Goal: Obtain resource: Obtain resource

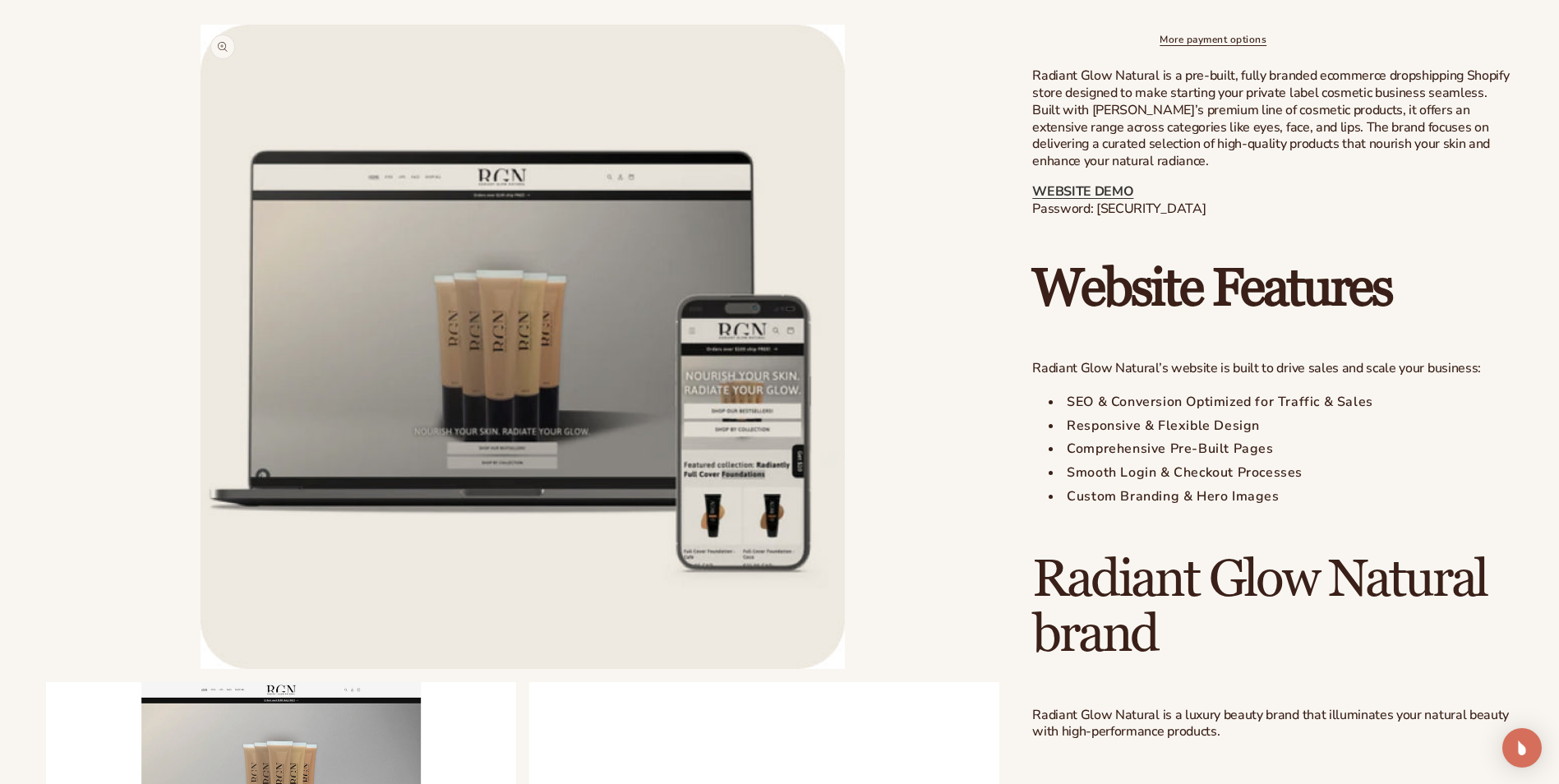
scroll to position [822, 0]
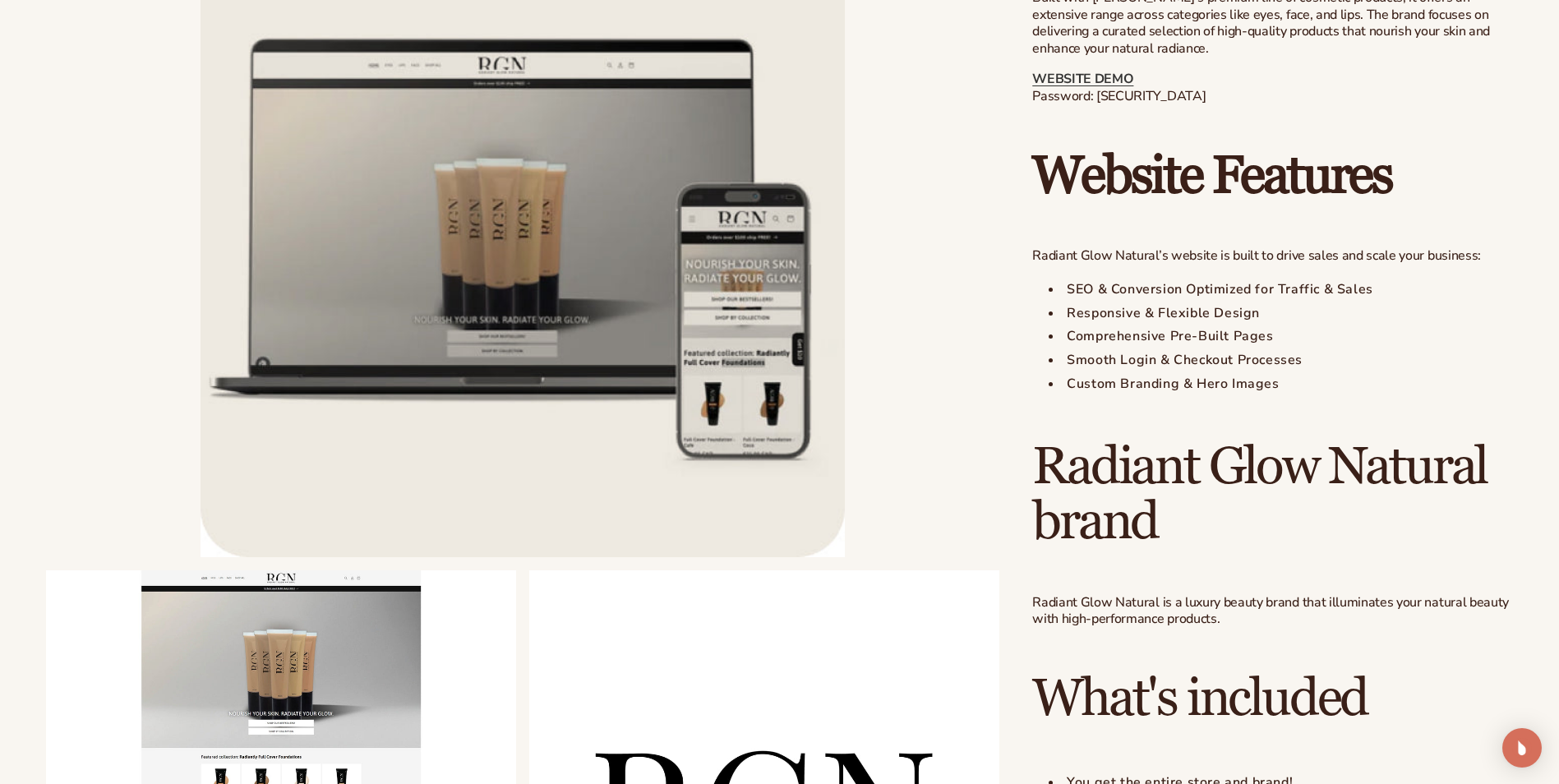
click at [985, 150] on li "Open media 1 in modal" at bounding box center [523, 234] width 953 height 644
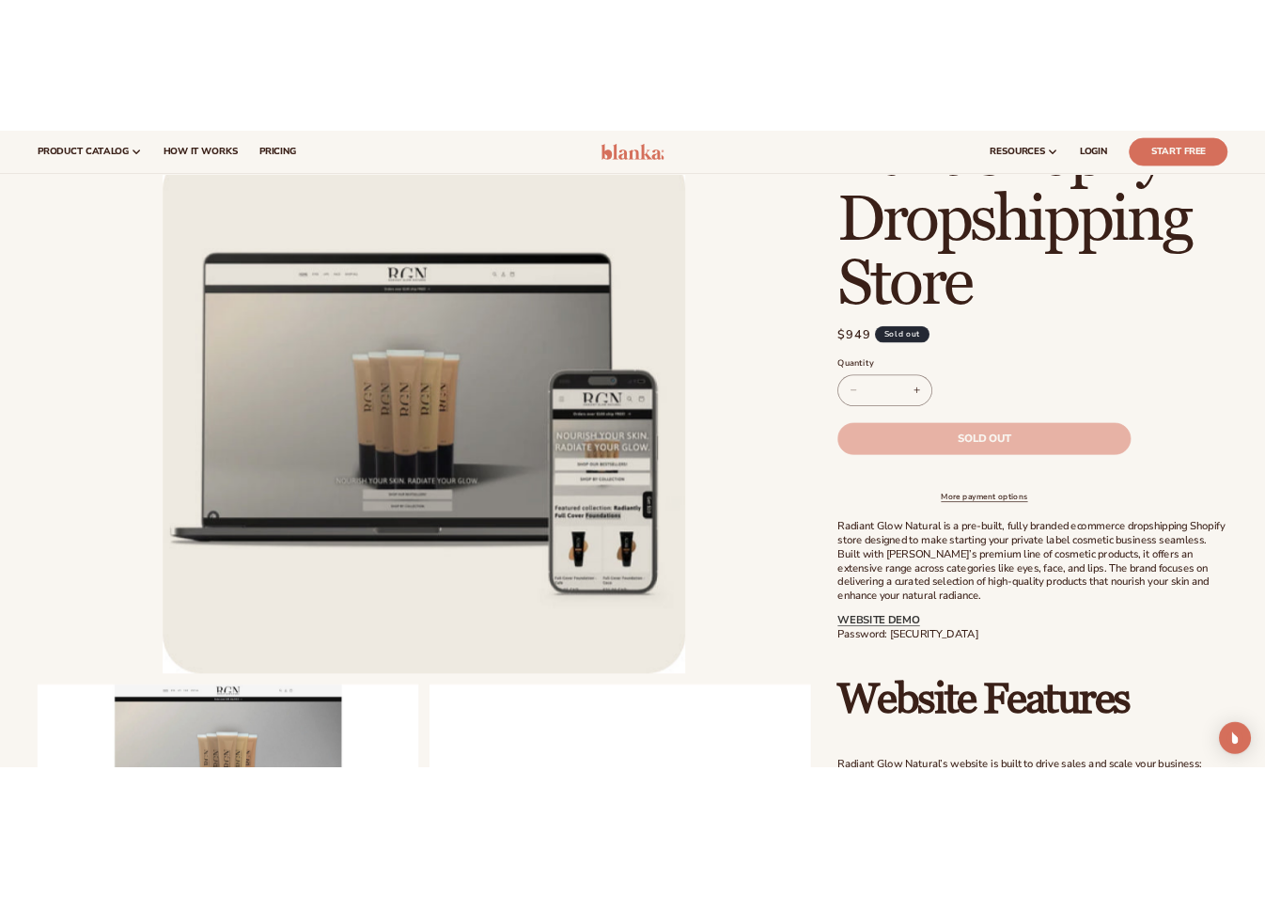
scroll to position [188, 0]
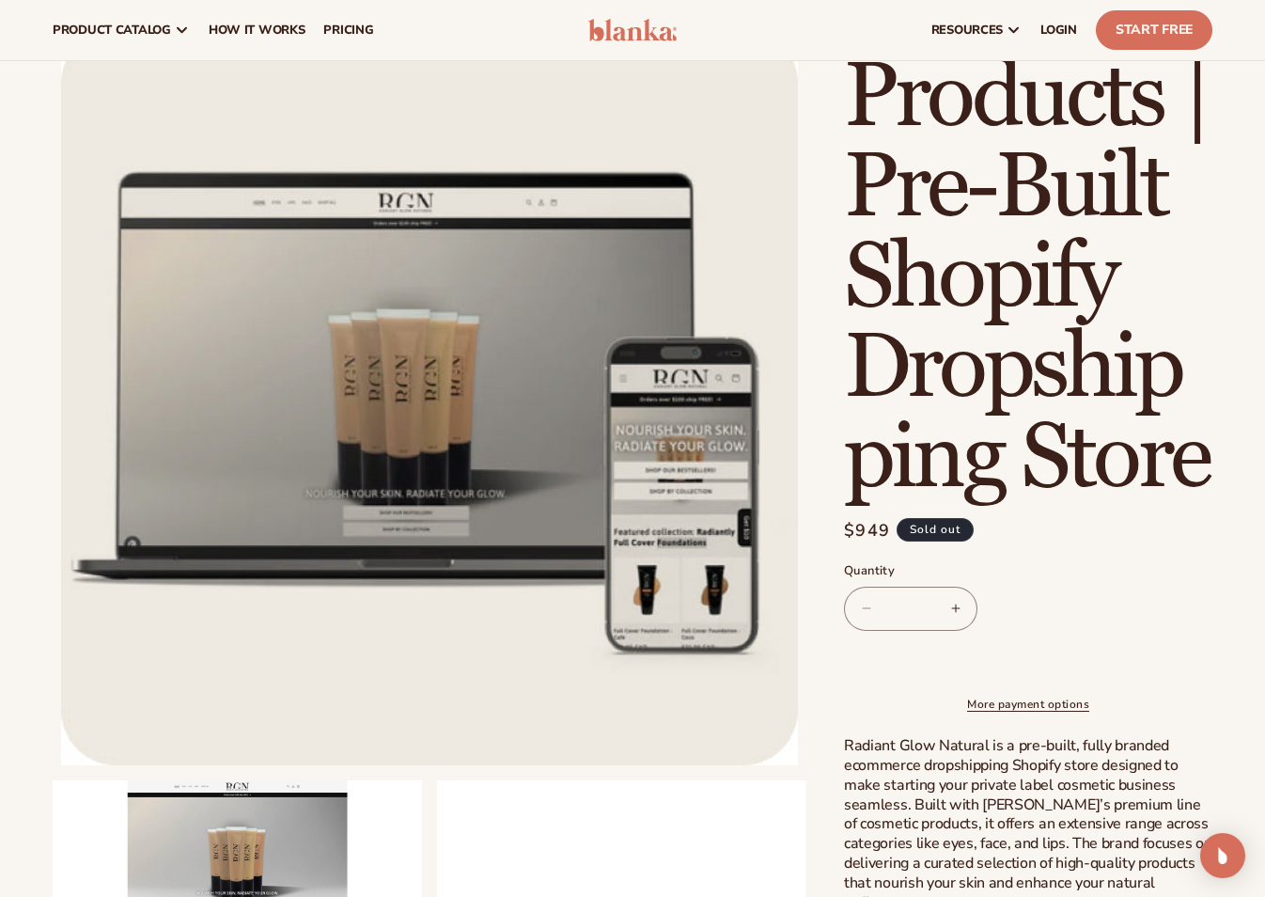
click at [966, 529] on span "Sold out" at bounding box center [935, 529] width 77 height 23
click at [947, 529] on span "Sold out" at bounding box center [935, 529] width 77 height 23
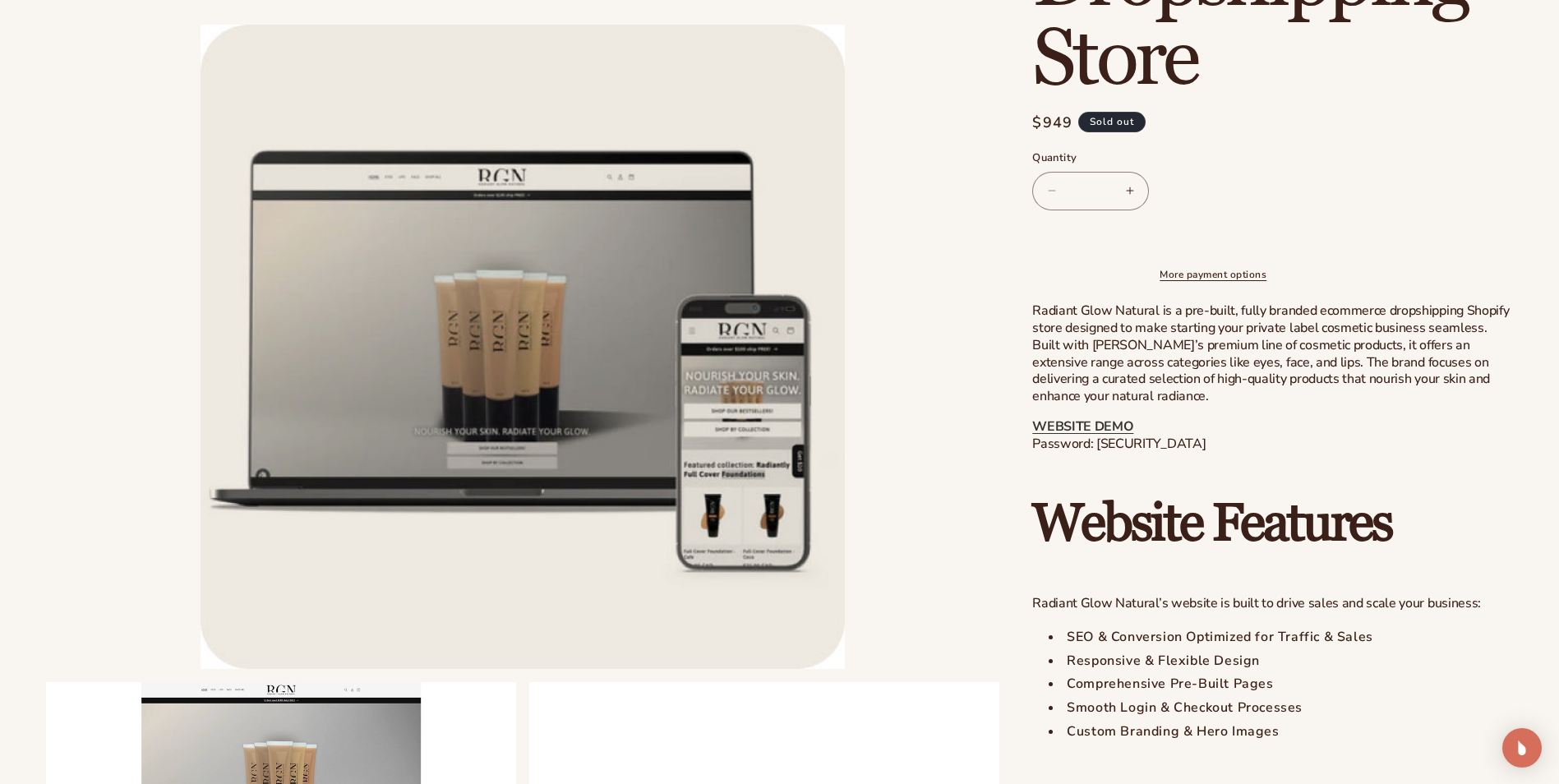
scroll to position [493, 0]
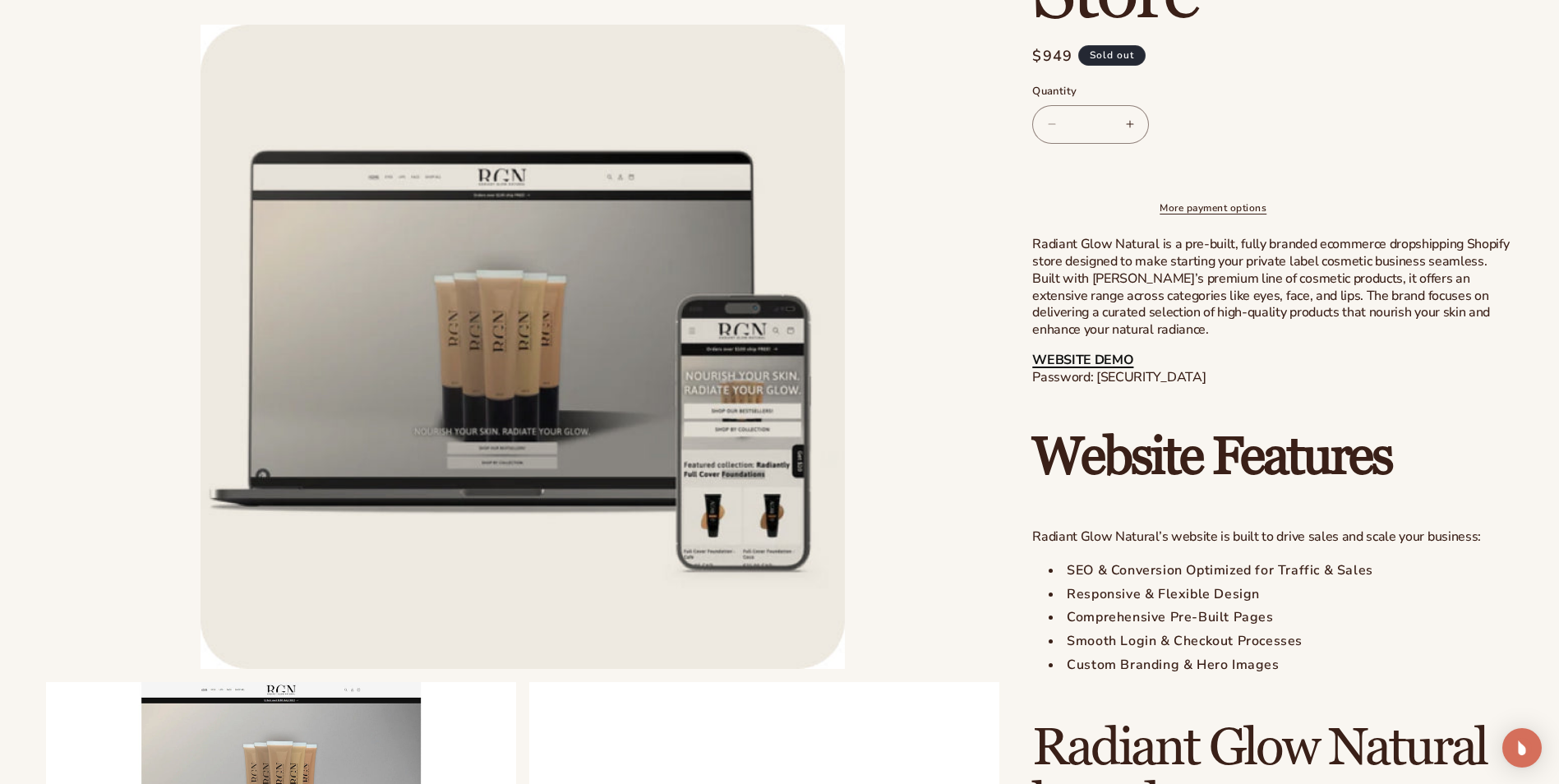
click at [1100, 369] on link "WEBSITE DEMO" at bounding box center [1082, 359] width 101 height 18
click at [1146, 386] on p "WEBSITE DEMO Password: [SECURITY_DATA]" at bounding box center [1272, 368] width 481 height 34
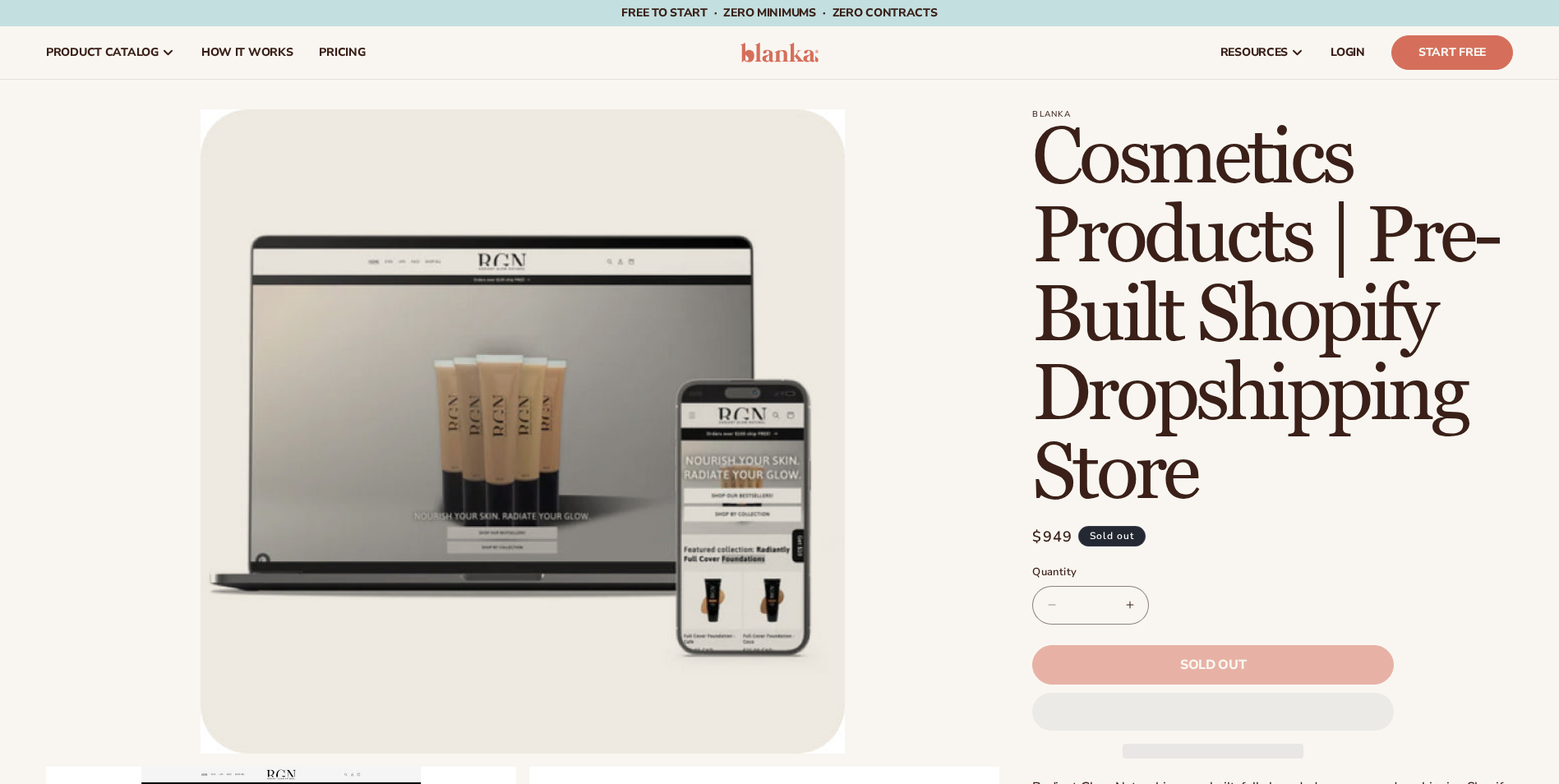
scroll to position [493, 0]
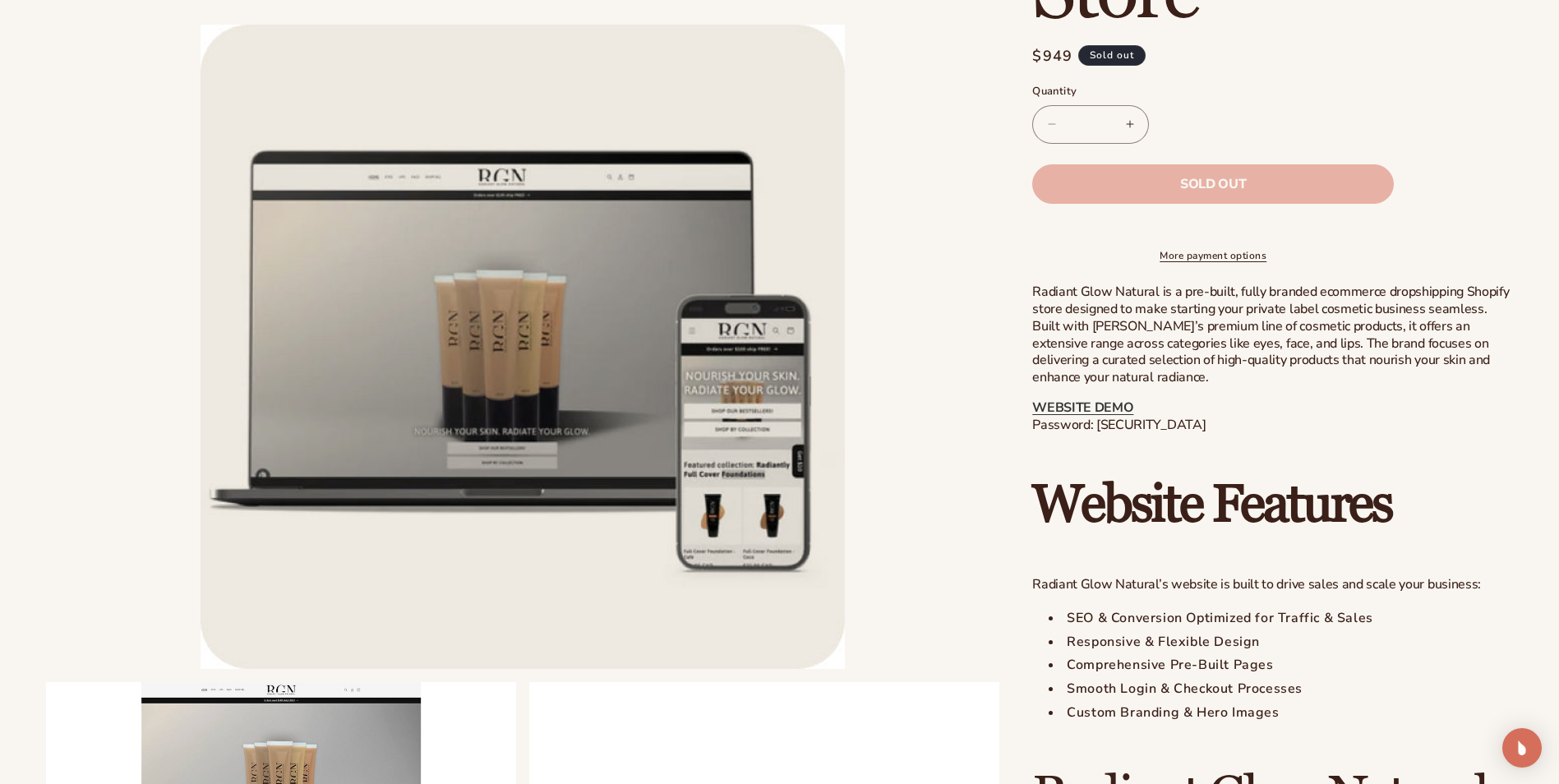
drag, startPoint x: 1192, startPoint y: 443, endPoint x: 1096, endPoint y: 441, distance: 96.0
click at [1096, 434] on p "WEBSITE DEMO Password: [SECURITY_DATA]" at bounding box center [1272, 416] width 481 height 34
copy p "blanka-cosmetics"
